Goal: Task Accomplishment & Management: Use online tool/utility

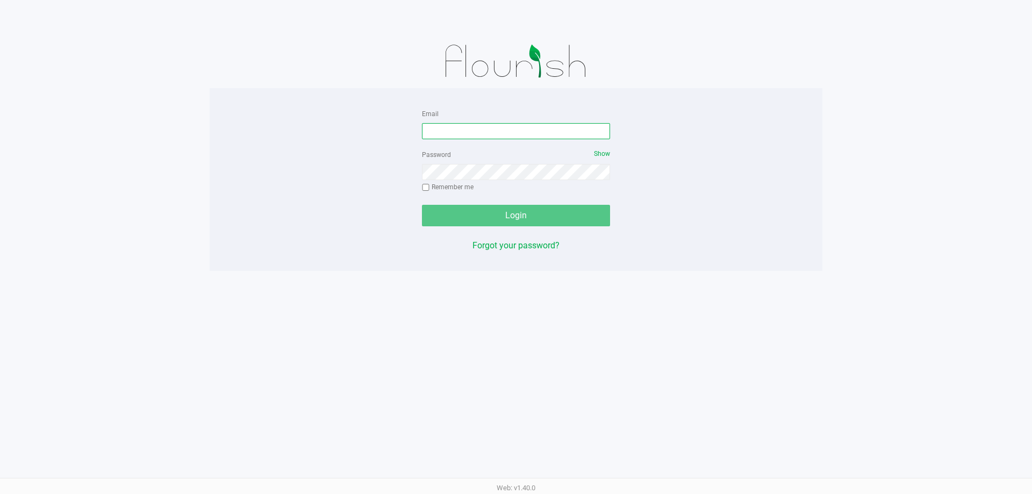
click at [458, 134] on input "Email" at bounding box center [516, 131] width 188 height 16
type input "randrews@liveparallel.com"
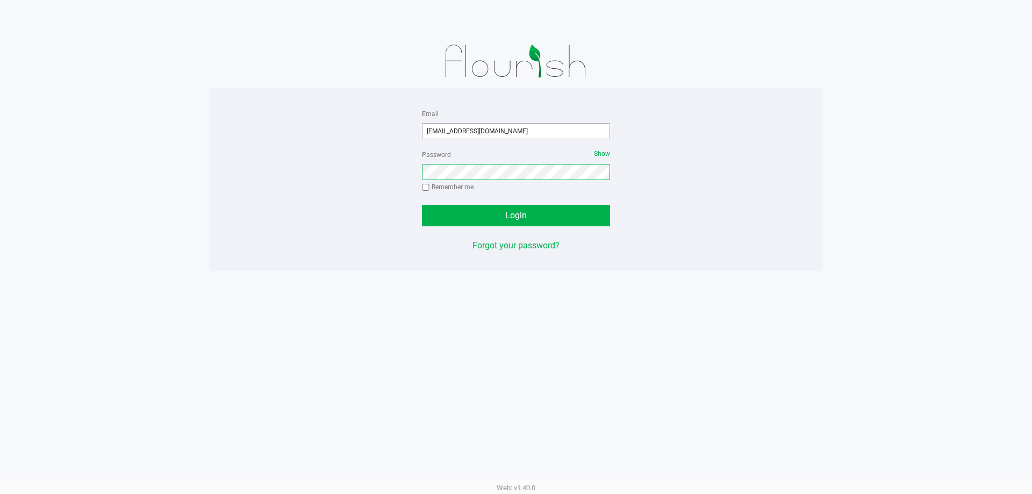
click at [422, 205] on button "Login" at bounding box center [516, 216] width 188 height 22
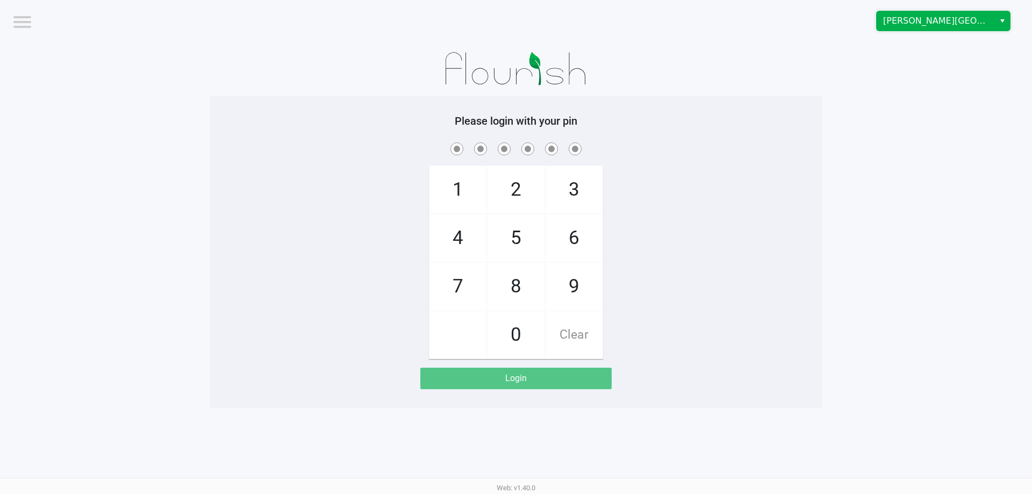
click at [959, 11] on kendo-dropdownlist "Bonita Springs WC" at bounding box center [943, 21] width 134 height 20
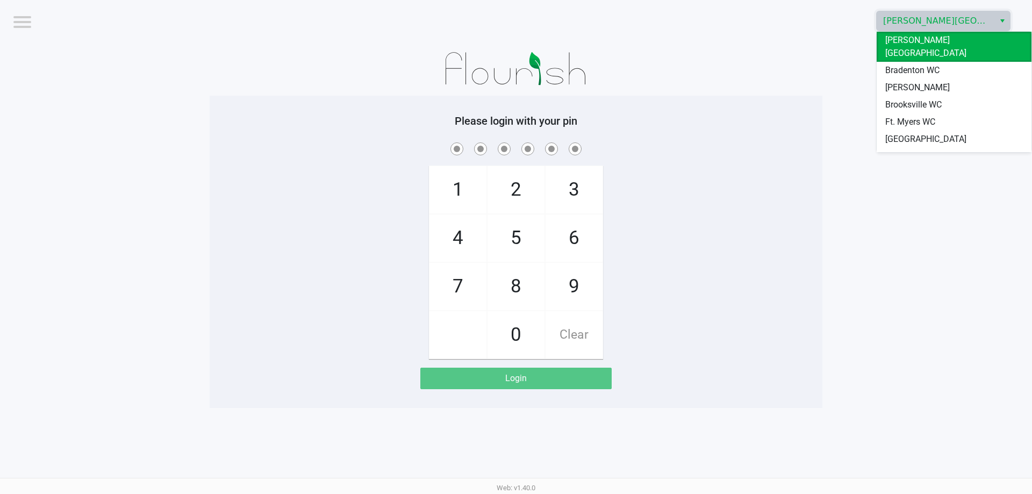
drag, startPoint x: 912, startPoint y: 104, endPoint x: 843, endPoint y: 94, distance: 69.5
click at [912, 116] on span "Ft. Myers WC" at bounding box center [910, 122] width 50 height 13
click at [843, 94] on app-pos-login-wrapper "Logout Bonita Springs WC Please login with your pin 1 4 7 2 5 8 0 3 6 9 Clear L…" at bounding box center [516, 204] width 1032 height 408
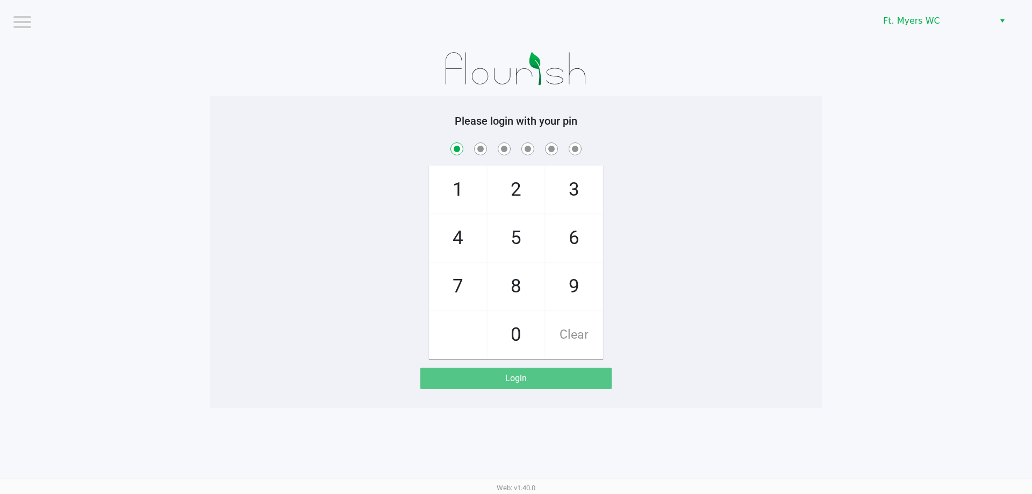
checkbox input "true"
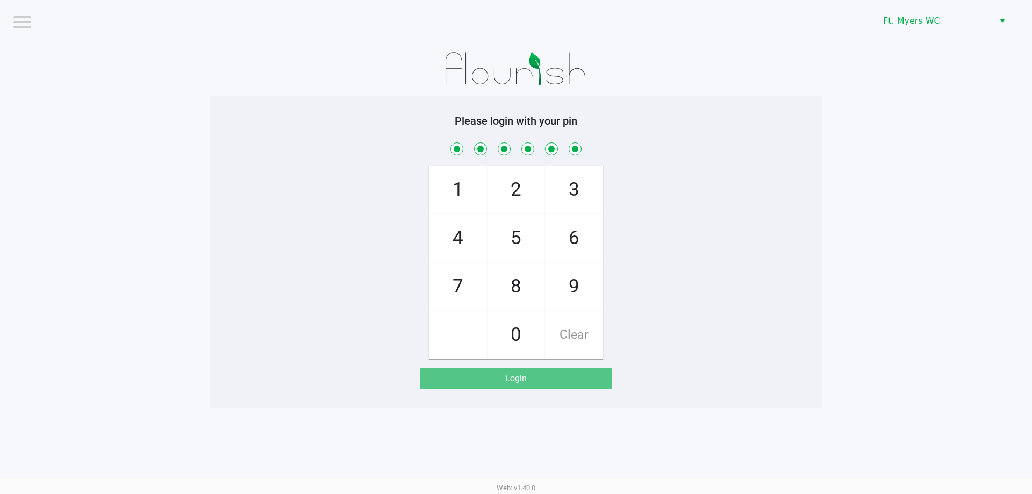
checkbox input "true"
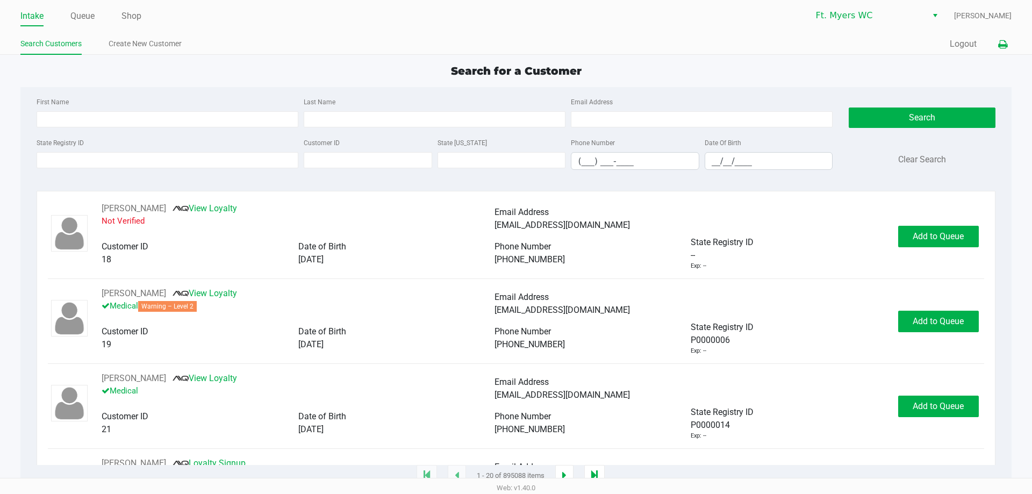
click at [1002, 41] on icon at bounding box center [1002, 45] width 9 height 8
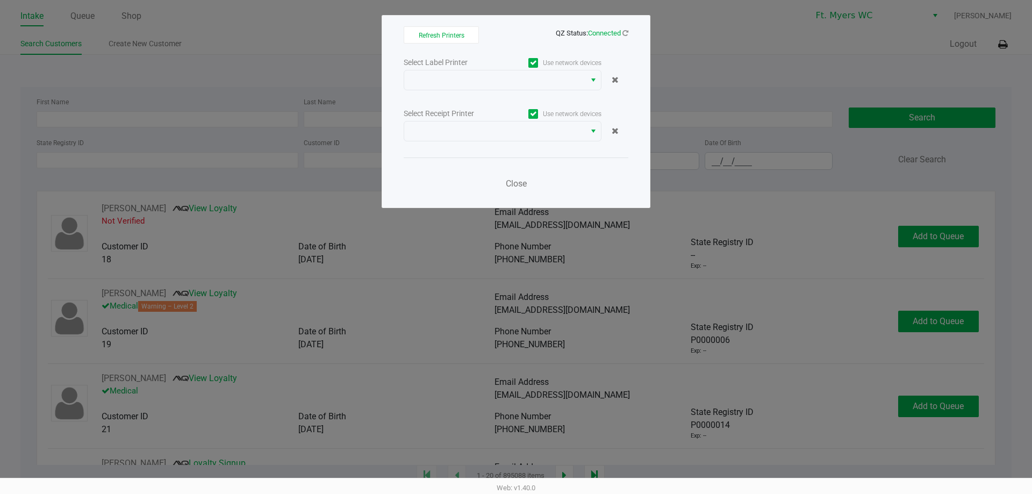
click at [576, 97] on div "Select Label Printer Use network devices Select Receipt Printer Use network dev…" at bounding box center [516, 125] width 225 height 141
click at [575, 90] on kendo-dropdownlist at bounding box center [503, 80] width 198 height 20
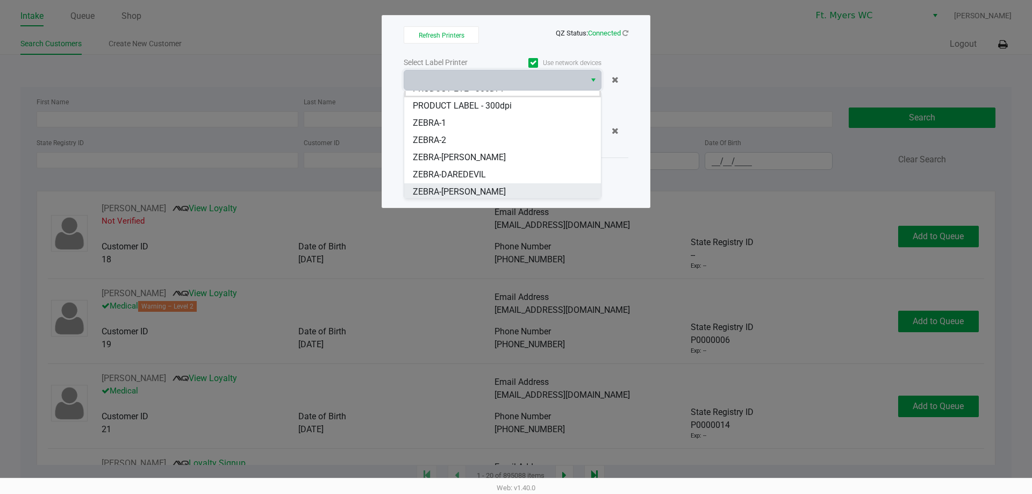
scroll to position [13, 0]
click at [468, 175] on span "ZEBRA-DAREDEVIL" at bounding box center [449, 172] width 73 height 13
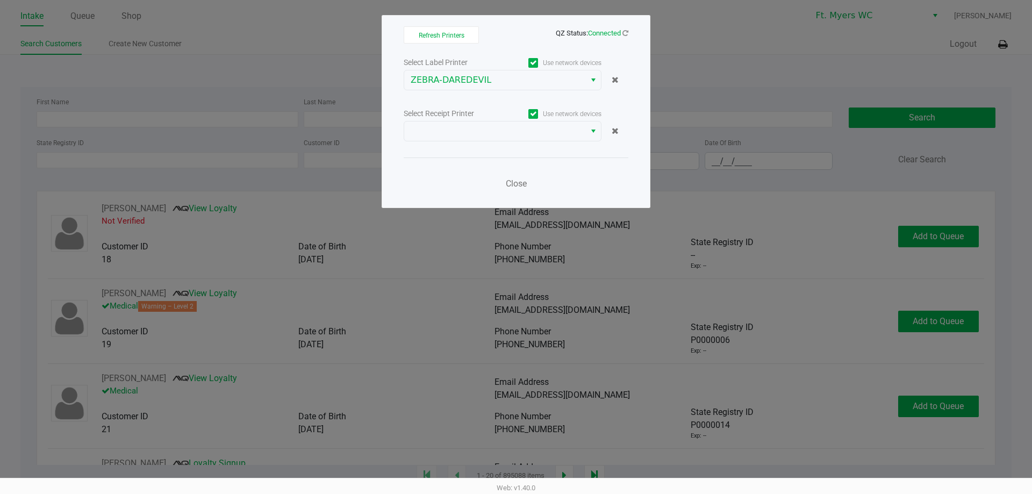
click at [470, 149] on div "Select Label Printer Use network devices ZEBRA-DAREDEVIL Select Receipt Printer…" at bounding box center [516, 125] width 225 height 141
click at [473, 133] on span at bounding box center [495, 131] width 168 height 13
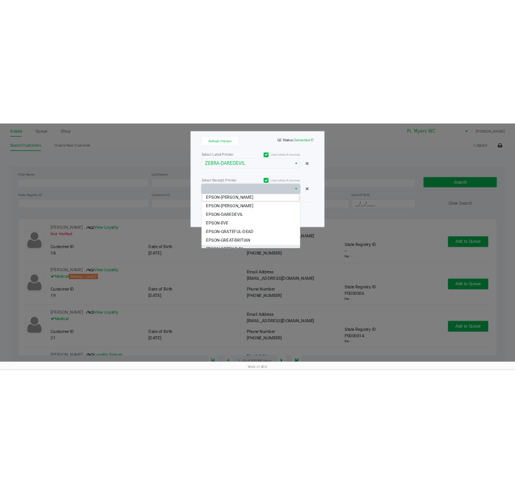
scroll to position [0, 0]
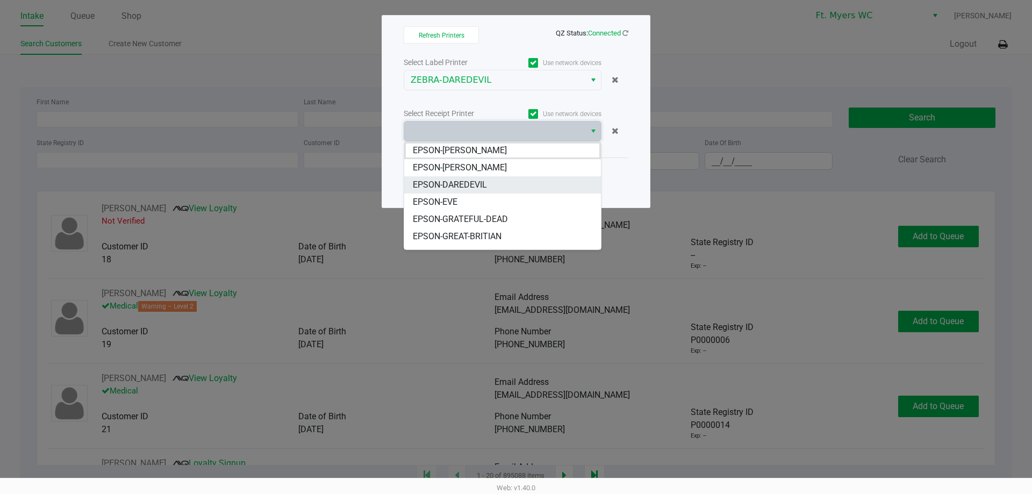
click at [475, 185] on span "EPSON-DAREDEVIL" at bounding box center [450, 184] width 74 height 13
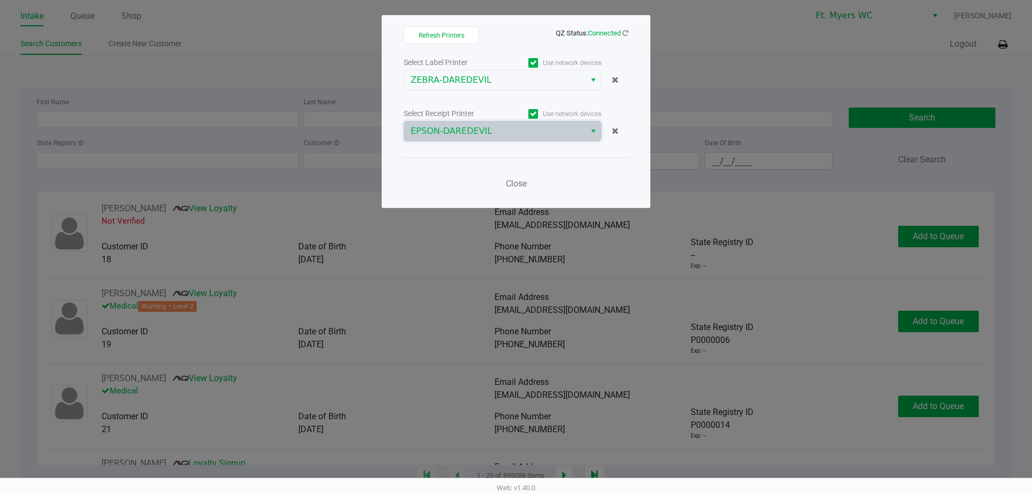
click at [450, 172] on div "Close" at bounding box center [516, 176] width 225 height 39
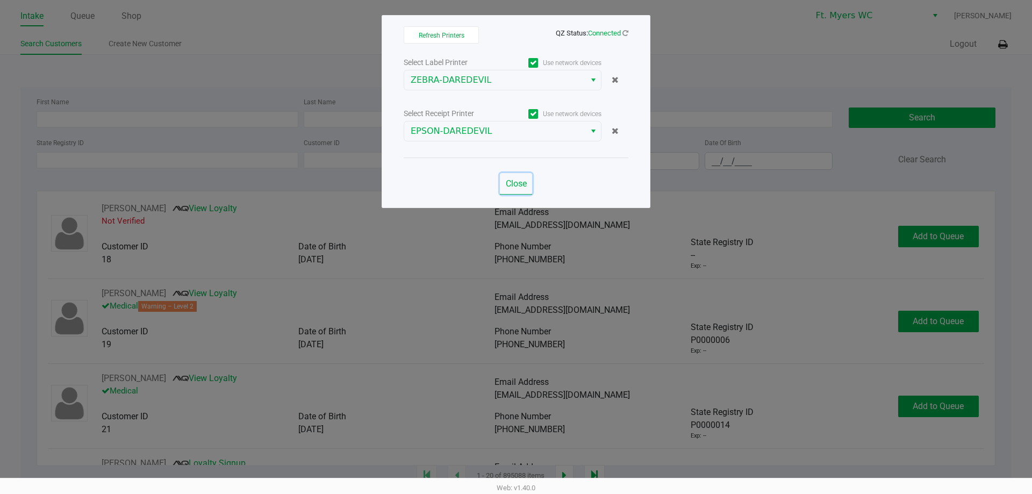
click at [512, 186] on span "Close" at bounding box center [516, 183] width 21 height 10
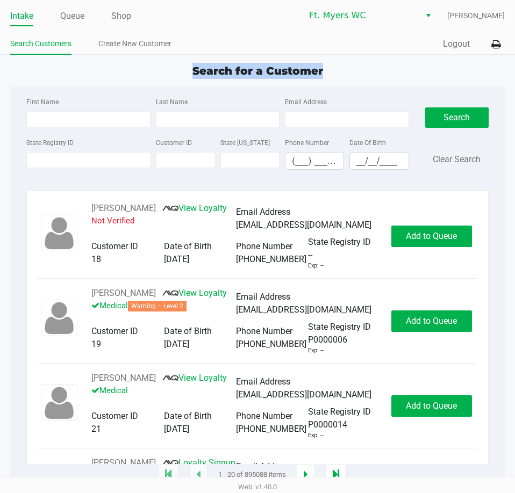
drag, startPoint x: 288, startPoint y: 66, endPoint x: 173, endPoint y: 56, distance: 115.5
click at [173, 56] on app-point-of-sale "Intake Queue Shop Ft. Myers WC Richard Andrews Search Customers Create New Cust…" at bounding box center [257, 238] width 515 height 476
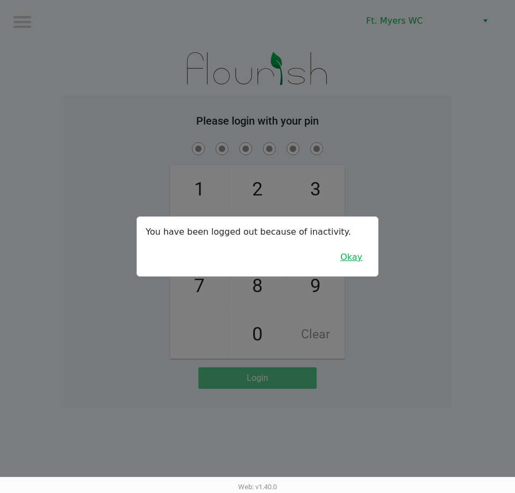
click at [355, 266] on button "Okay" at bounding box center [351, 257] width 36 height 20
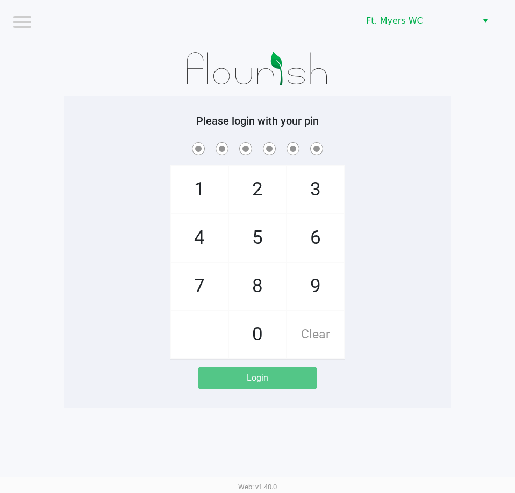
click at [369, 226] on div "1 4 7 2 5 8 0 3 6 9 Clear" at bounding box center [257, 249] width 387 height 219
checkbox input "true"
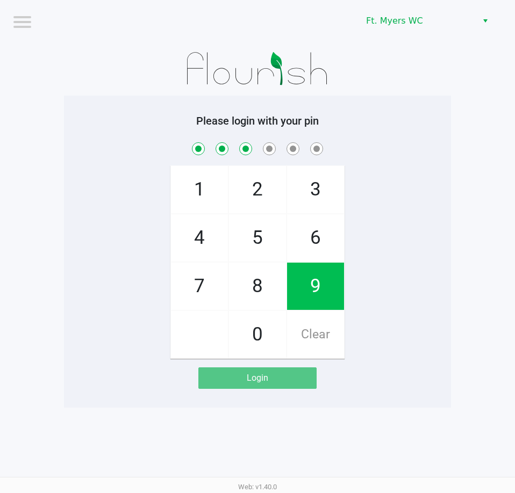
checkbox input "true"
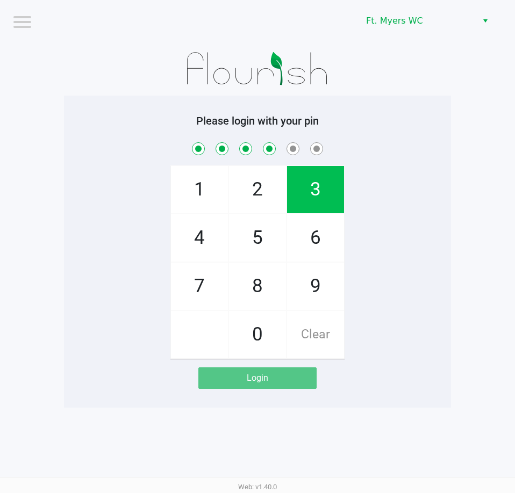
checkbox input "true"
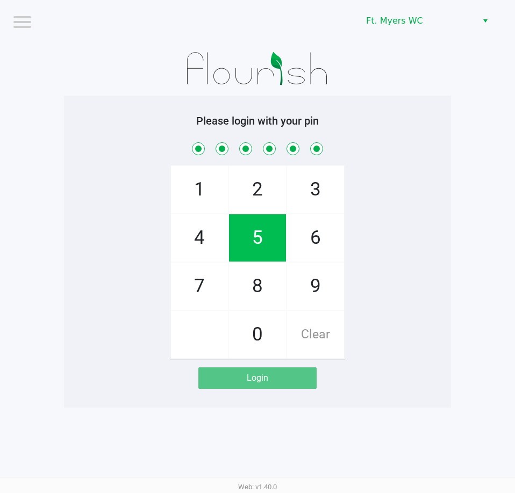
checkbox input "true"
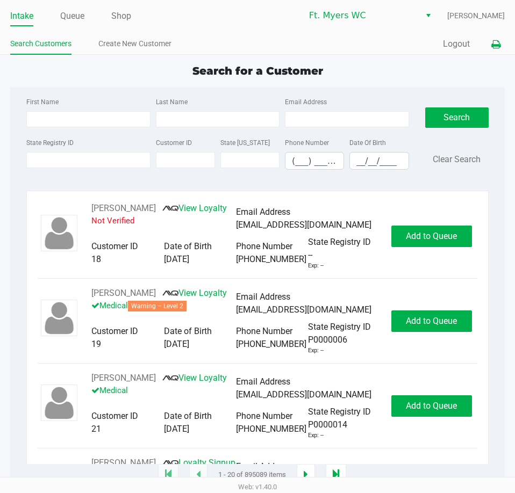
click at [488, 45] on button at bounding box center [496, 44] width 18 height 20
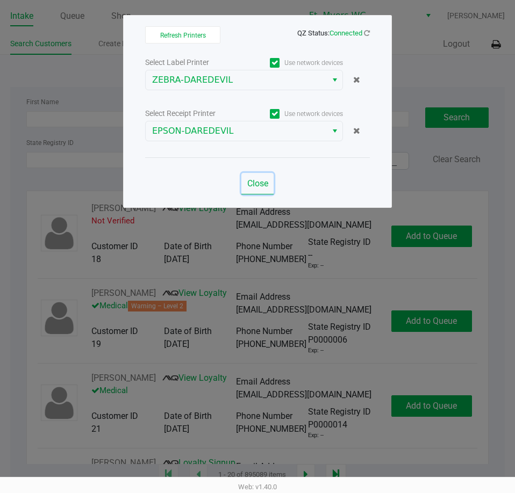
click at [268, 187] on span "Close" at bounding box center [257, 183] width 21 height 10
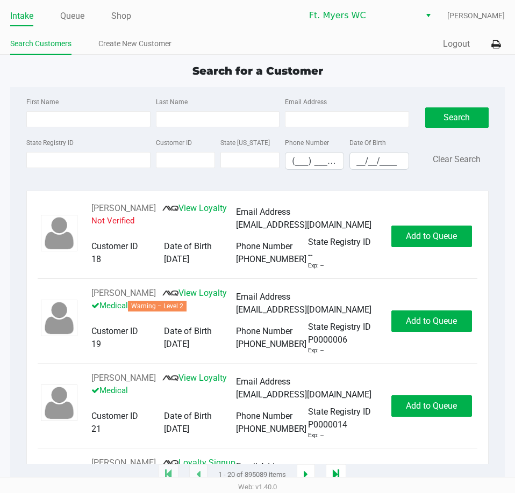
click at [53, 3] on div "Intake Queue Shop Ft. Myers WC Richard Andrews Search Customers Create New Cust…" at bounding box center [257, 27] width 515 height 55
click at [76, 8] on li "Queue" at bounding box center [72, 17] width 24 height 19
click at [76, 19] on link "Queue" at bounding box center [72, 16] width 24 height 15
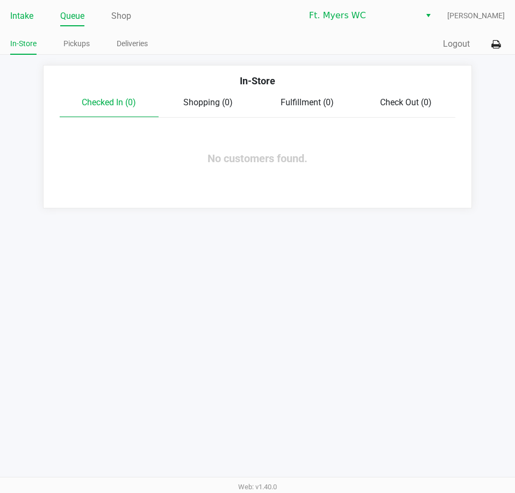
click at [25, 17] on link "Intake" at bounding box center [21, 16] width 23 height 15
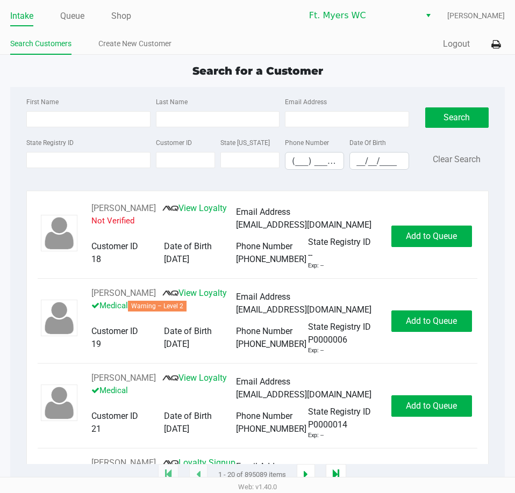
click at [74, 109] on div "First Name" at bounding box center [88, 111] width 129 height 32
click at [74, 20] on link "Queue" at bounding box center [72, 16] width 24 height 15
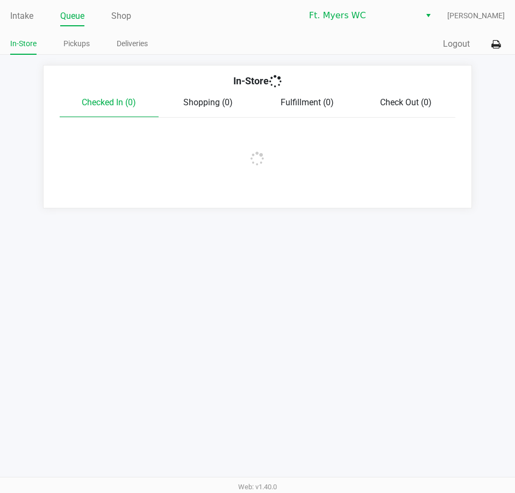
click at [245, 65] on app-point-of-sale "Intake Queue Shop Ft. Myers WC Richard Andrews In-Store Pickups Deliveries Quic…" at bounding box center [257, 104] width 515 height 209
